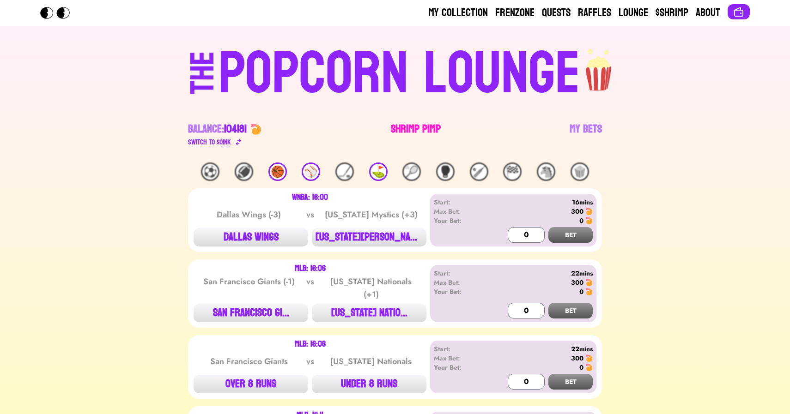
click at [415, 133] on link "Shrimp Pimp" at bounding box center [416, 135] width 50 height 26
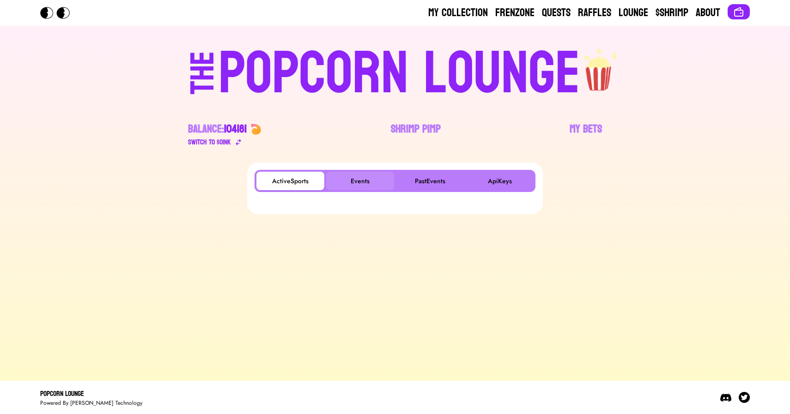
click at [363, 174] on button "Events" at bounding box center [360, 181] width 68 height 18
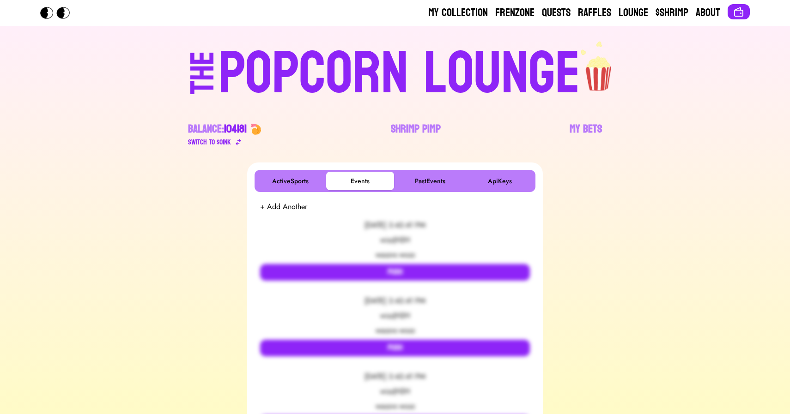
click at [242, 90] on div "POPCORN LOUNGE" at bounding box center [399, 73] width 362 height 59
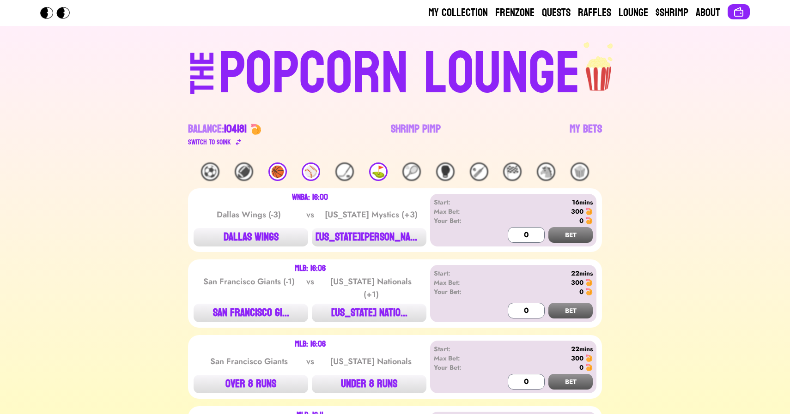
click at [281, 174] on div "🏀" at bounding box center [277, 172] width 18 height 18
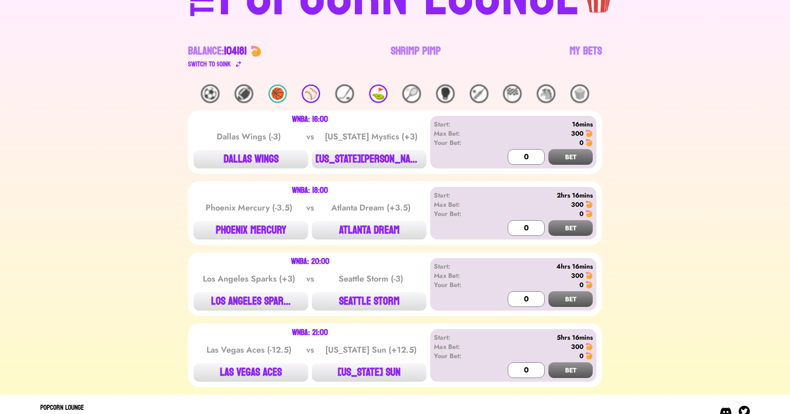
scroll to position [91, 0]
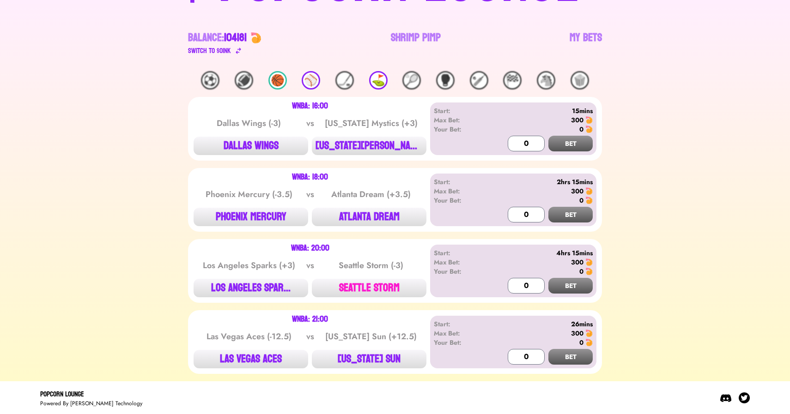
click at [381, 288] on button "SEATTLE STORM" at bounding box center [369, 288] width 115 height 18
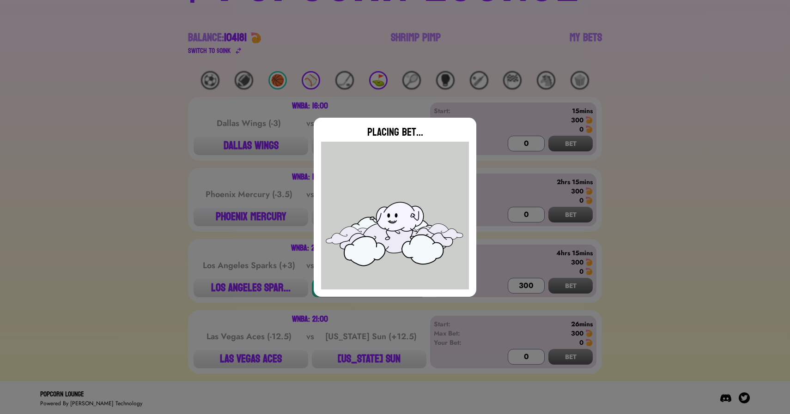
type input "0"
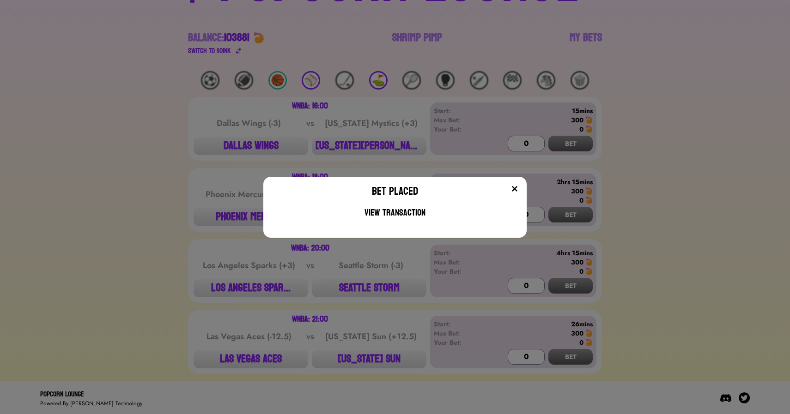
click at [307, 251] on div "Bet Placed View Transaction" at bounding box center [395, 207] width 790 height 414
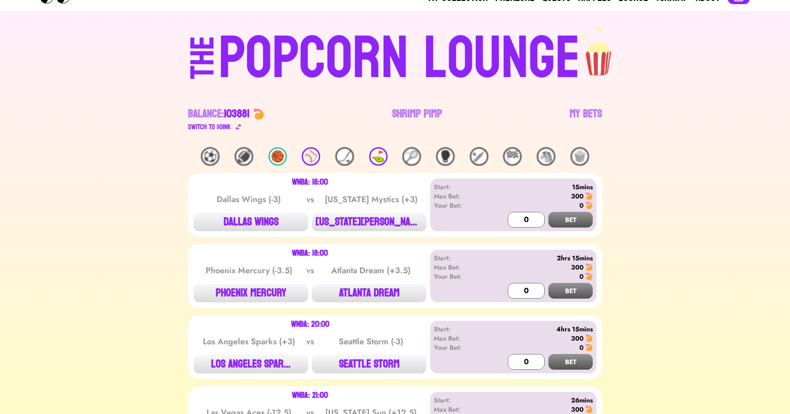
scroll to position [0, 0]
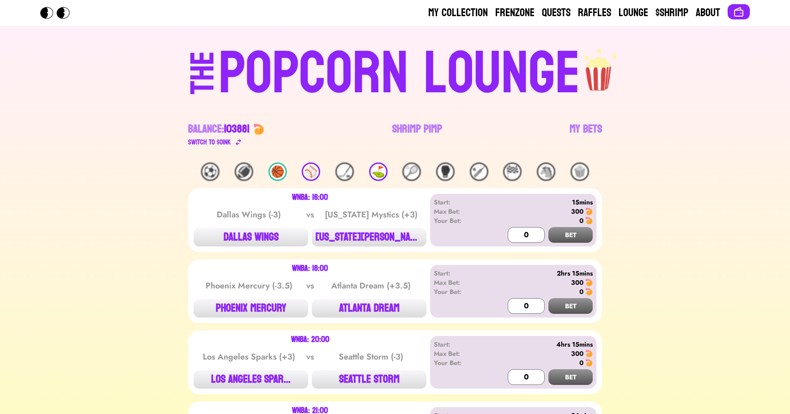
click at [314, 169] on div "⚾️" at bounding box center [311, 172] width 18 height 18
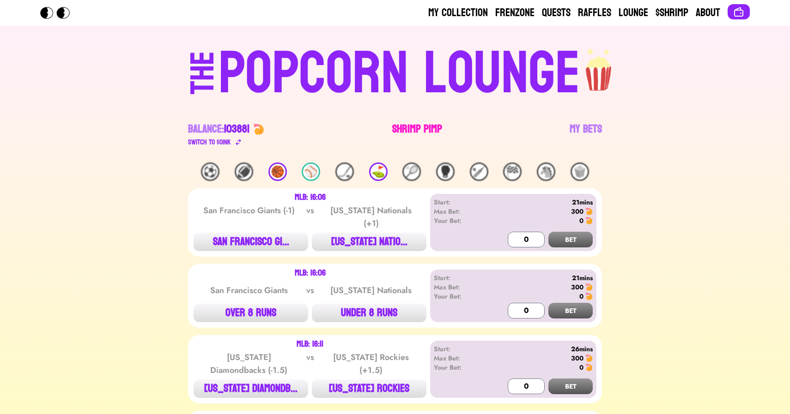
click at [417, 128] on link "Shrimp Pimp" at bounding box center [417, 135] width 50 height 26
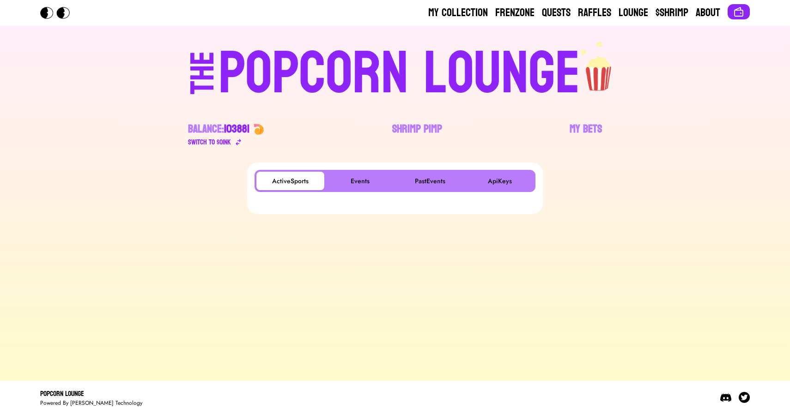
click at [369, 170] on div "ActiveSports Events PastEvents ApiKeys" at bounding box center [394, 181] width 281 height 22
click at [363, 174] on button "Events" at bounding box center [360, 181] width 68 height 18
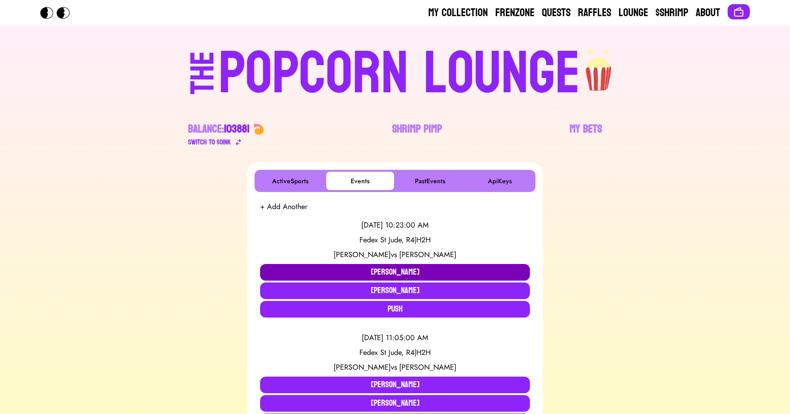
click at [398, 269] on button "Hideki Matsuyama" at bounding box center [395, 272] width 270 height 17
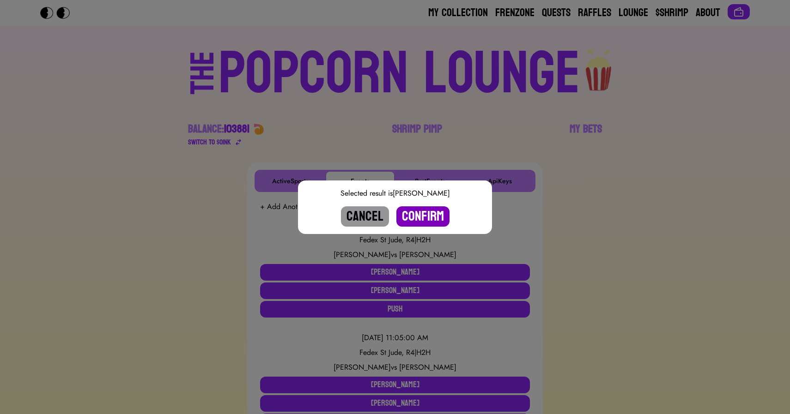
click at [423, 216] on button "Confirm" at bounding box center [422, 216] width 53 height 20
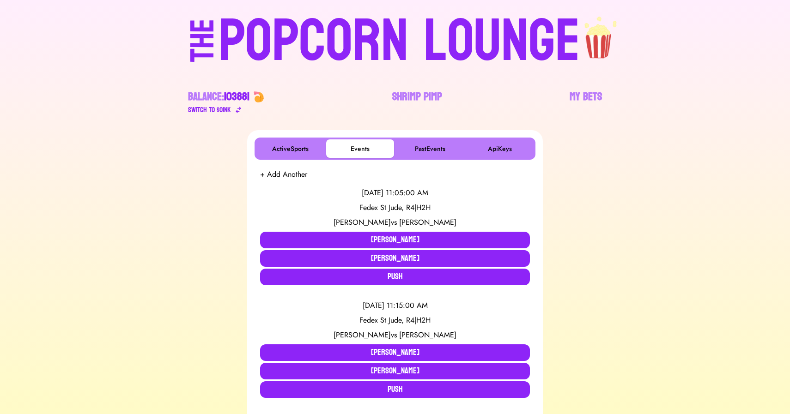
scroll to position [43, 0]
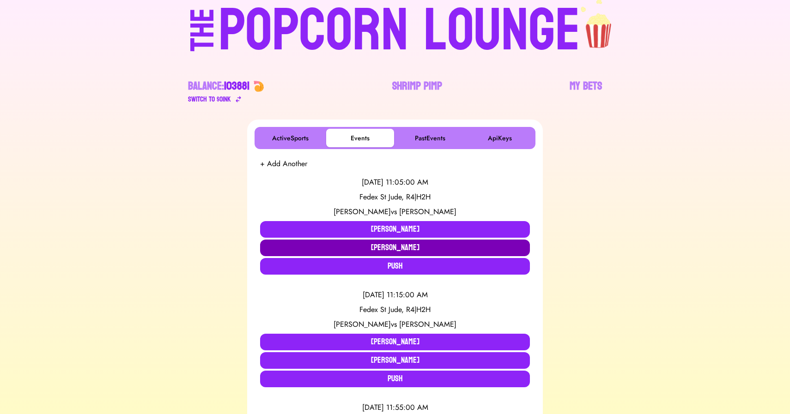
click at [399, 251] on button "Aaron Rai" at bounding box center [395, 248] width 270 height 17
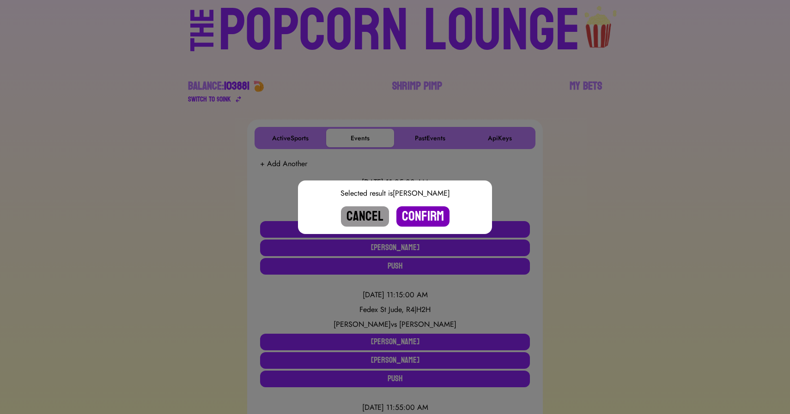
click at [421, 221] on button "Confirm" at bounding box center [422, 216] width 53 height 20
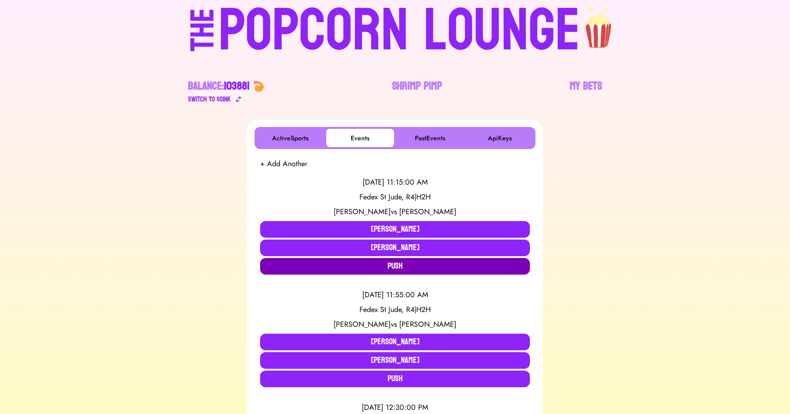
click at [357, 265] on button "Push" at bounding box center [395, 266] width 270 height 17
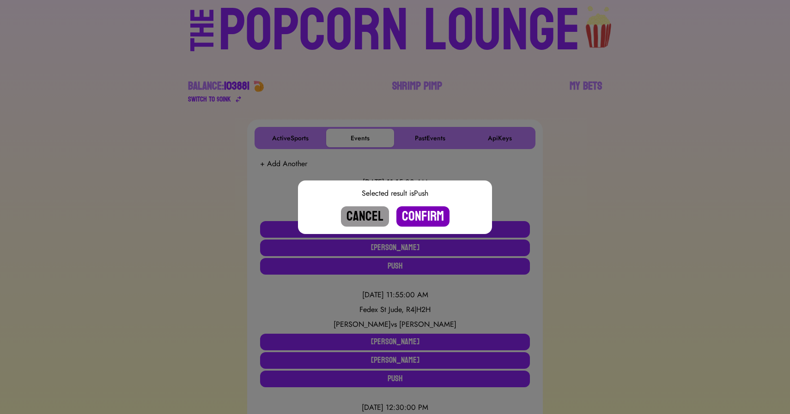
click at [429, 213] on button "Confirm" at bounding box center [422, 216] width 53 height 20
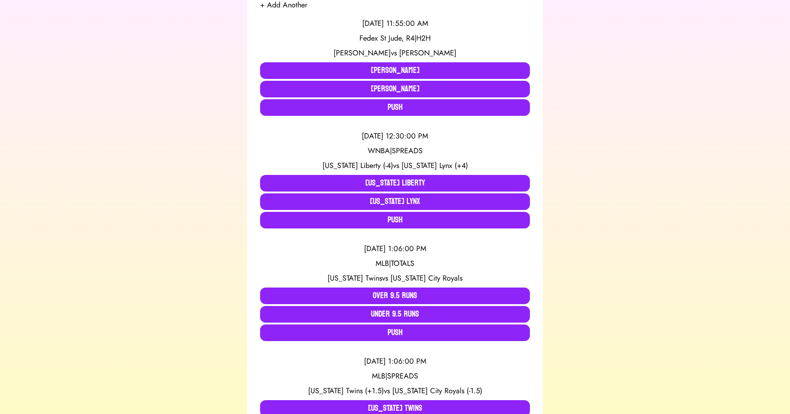
scroll to position [205, 0]
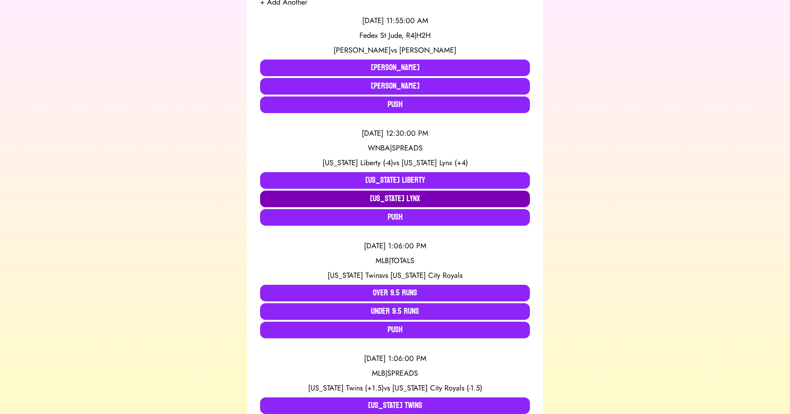
click at [342, 199] on button "Minnesota Lynx" at bounding box center [395, 199] width 270 height 17
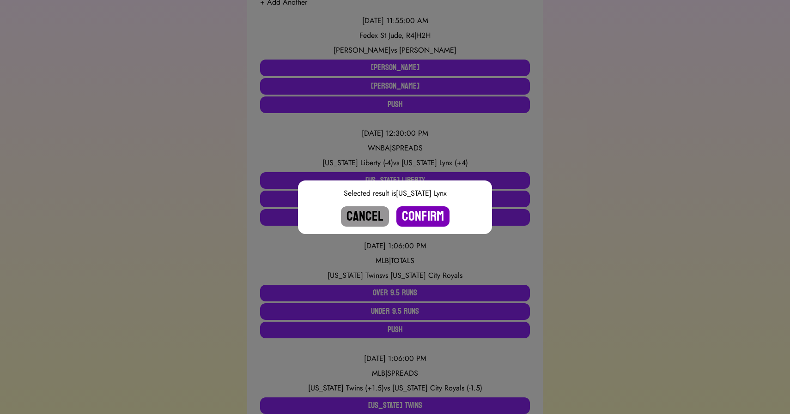
click at [421, 214] on button "Confirm" at bounding box center [422, 216] width 53 height 20
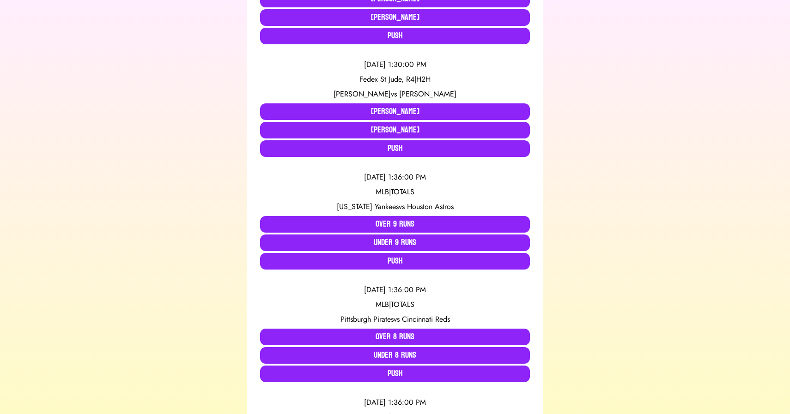
scroll to position [0, 0]
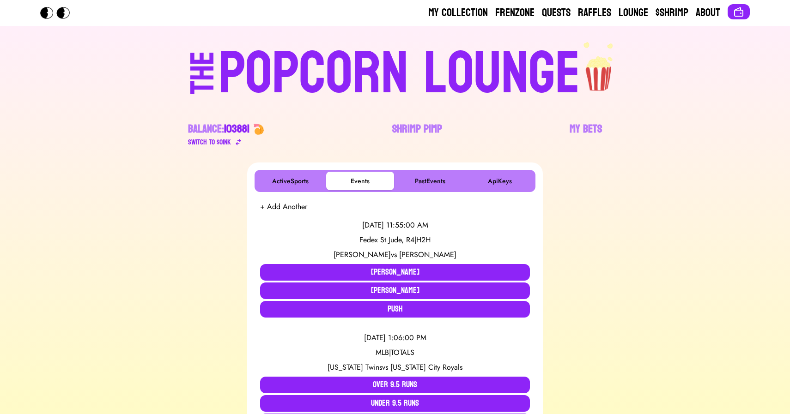
click at [320, 90] on div "POPCORN LOUNGE" at bounding box center [399, 73] width 362 height 59
